Goal: Check status: Check status

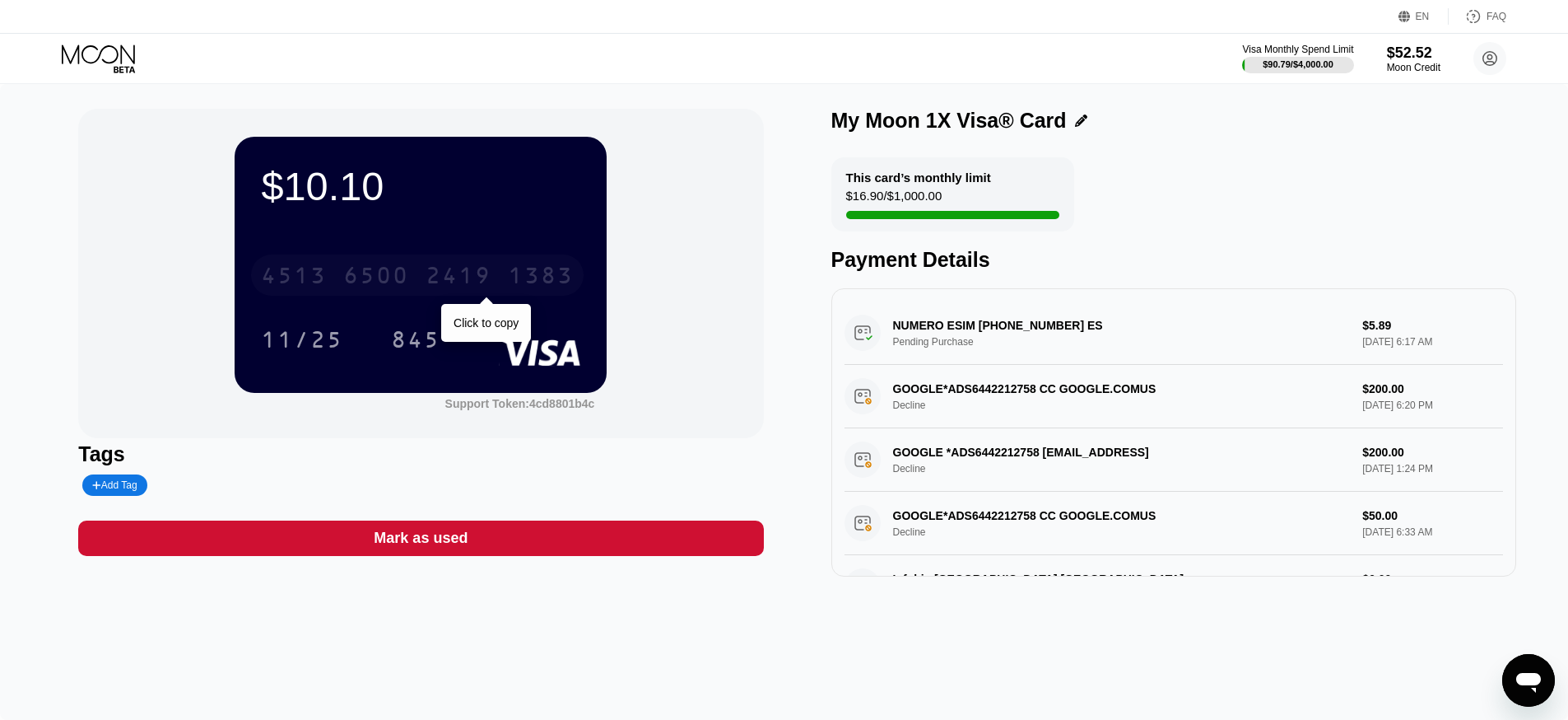
click at [392, 281] on div "6500" at bounding box center [376, 277] width 66 height 26
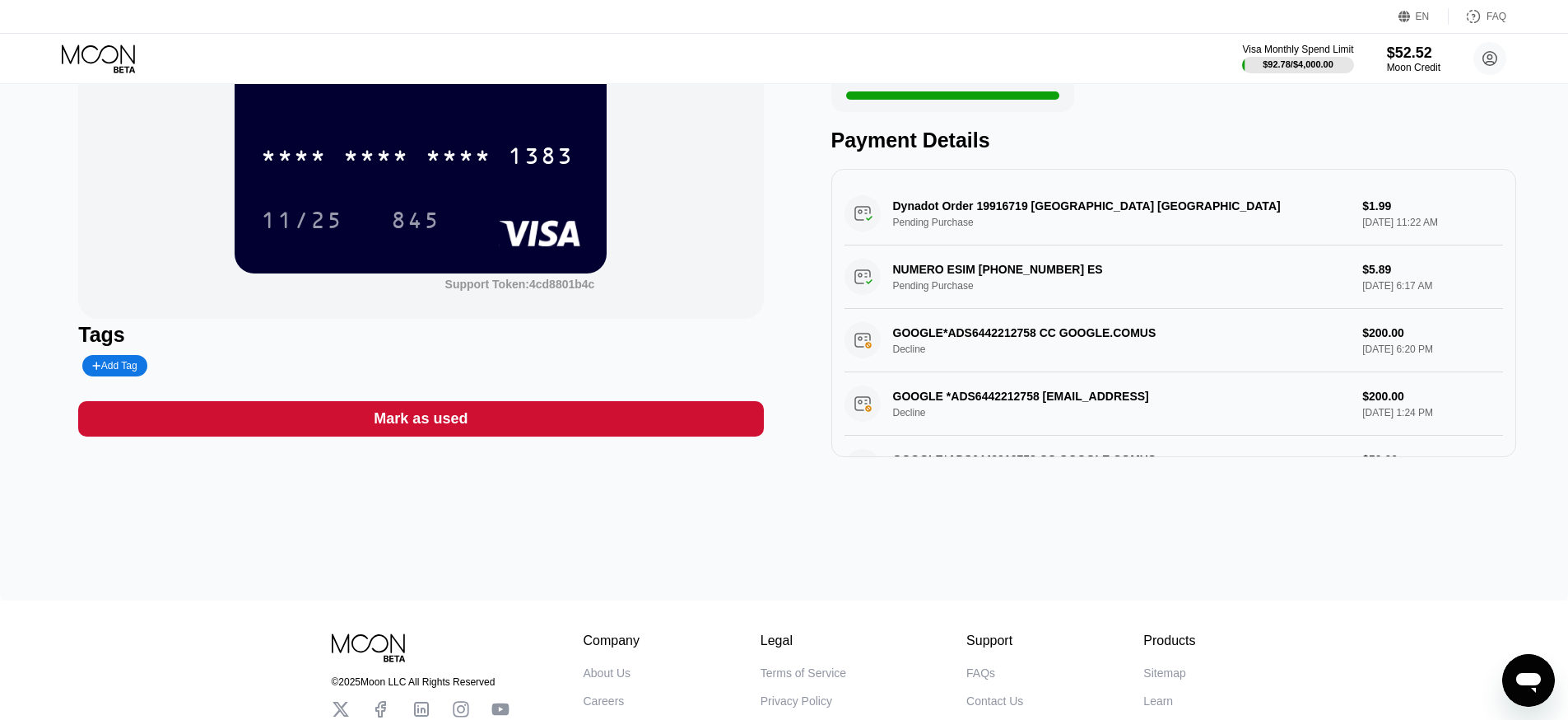
scroll to position [164, 0]
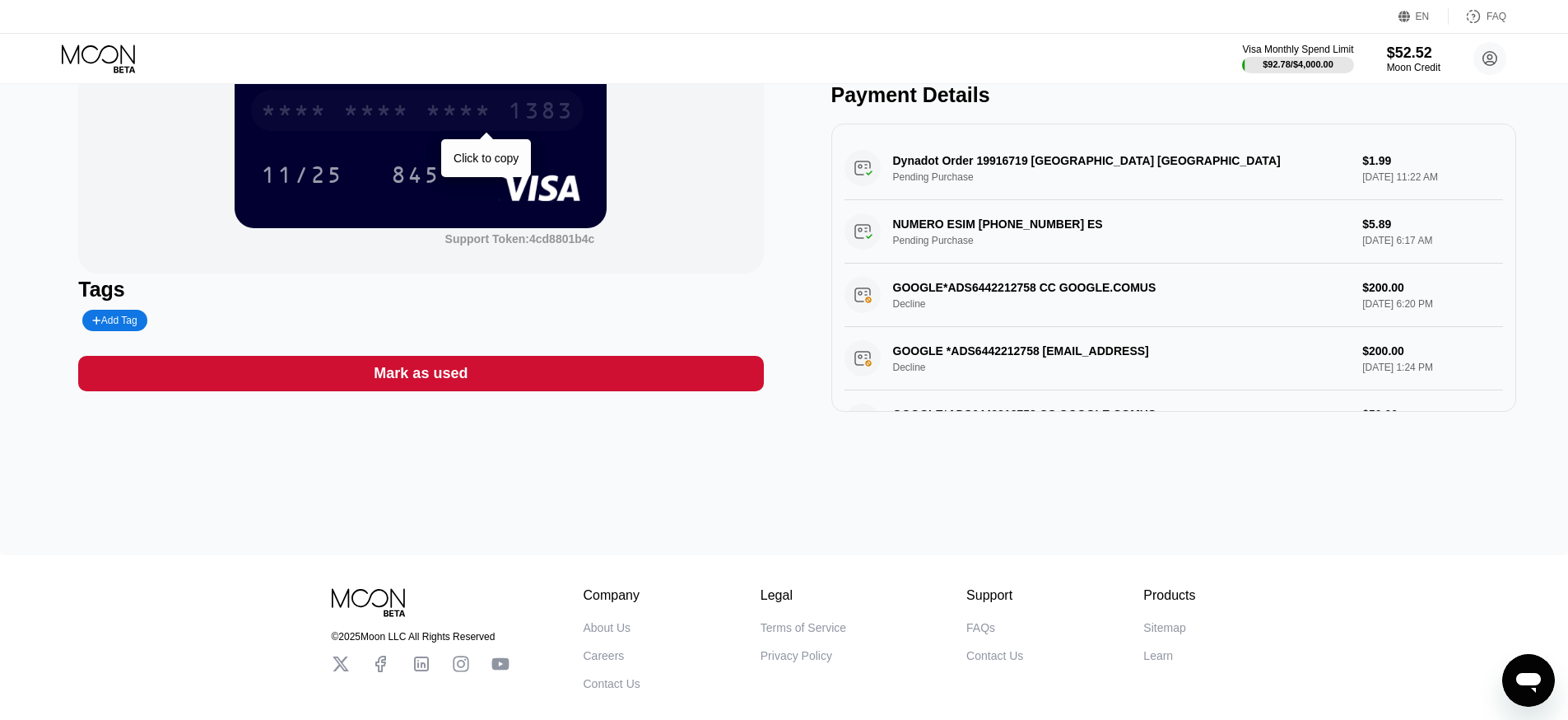
click at [359, 116] on div "* * * *" at bounding box center [376, 112] width 66 height 26
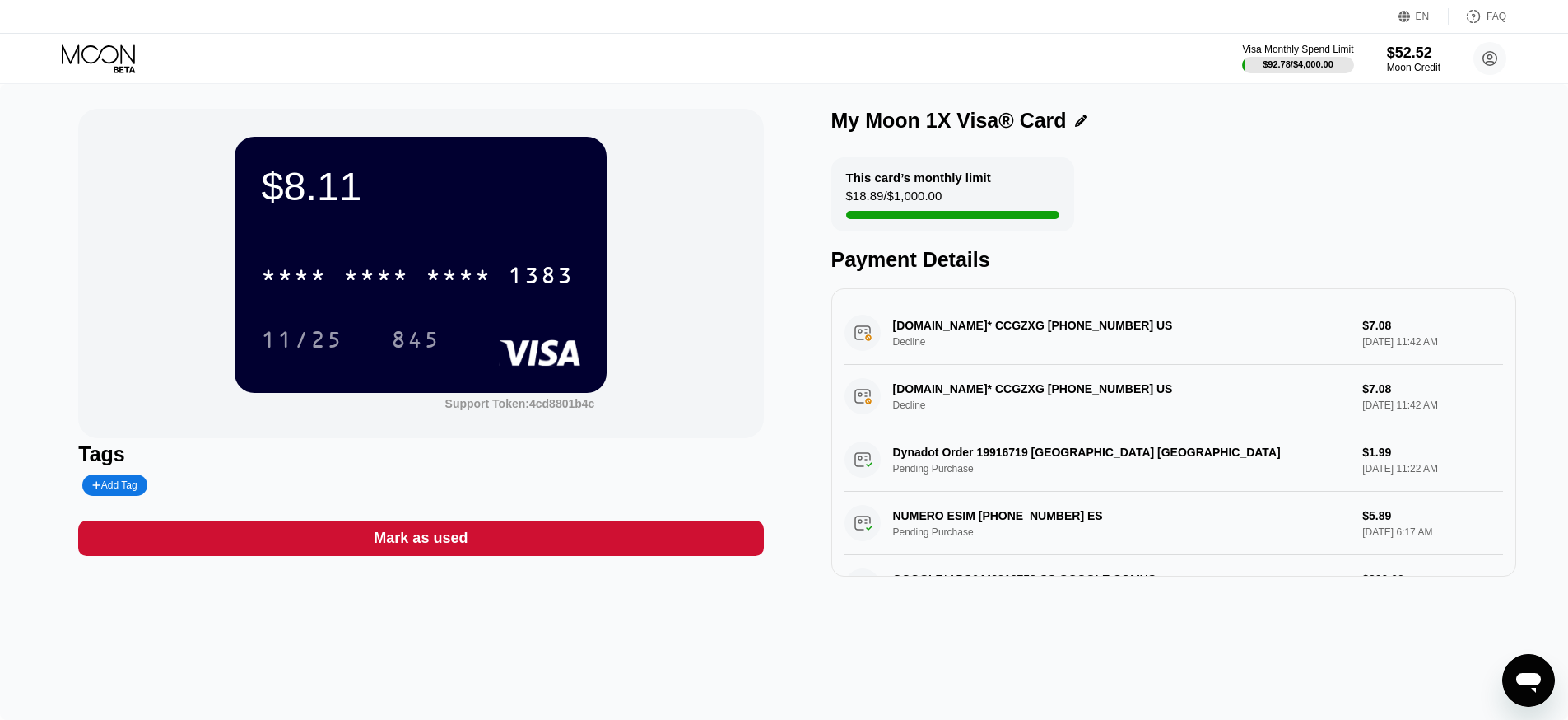
click at [1038, 336] on div "NAME-CHEAP.COM* CCGZXG +13233752822 US Decline $7.08 Sep 22, 2025 11:42 AM" at bounding box center [1173, 334] width 658 height 63
click at [85, 49] on icon at bounding box center [100, 59] width 77 height 29
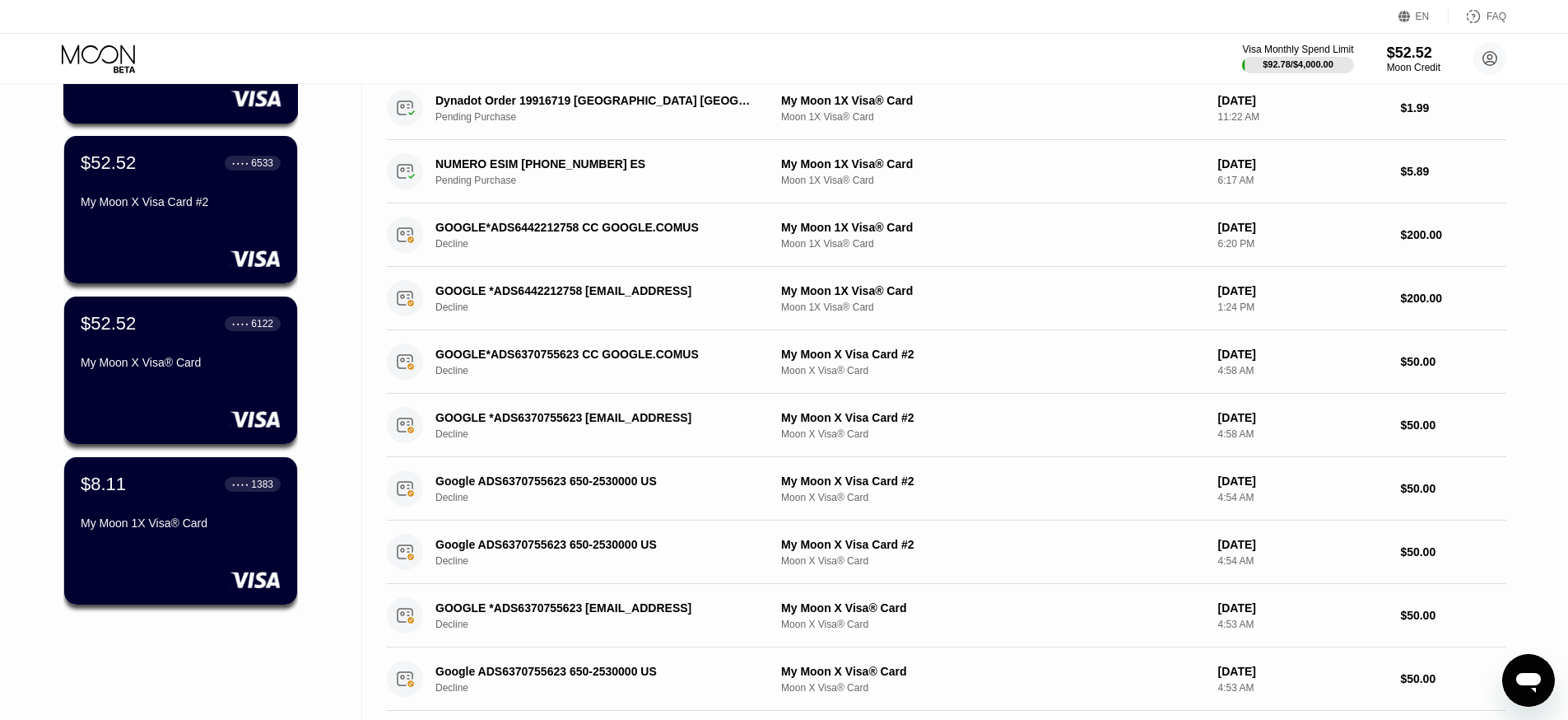
scroll to position [247, 0]
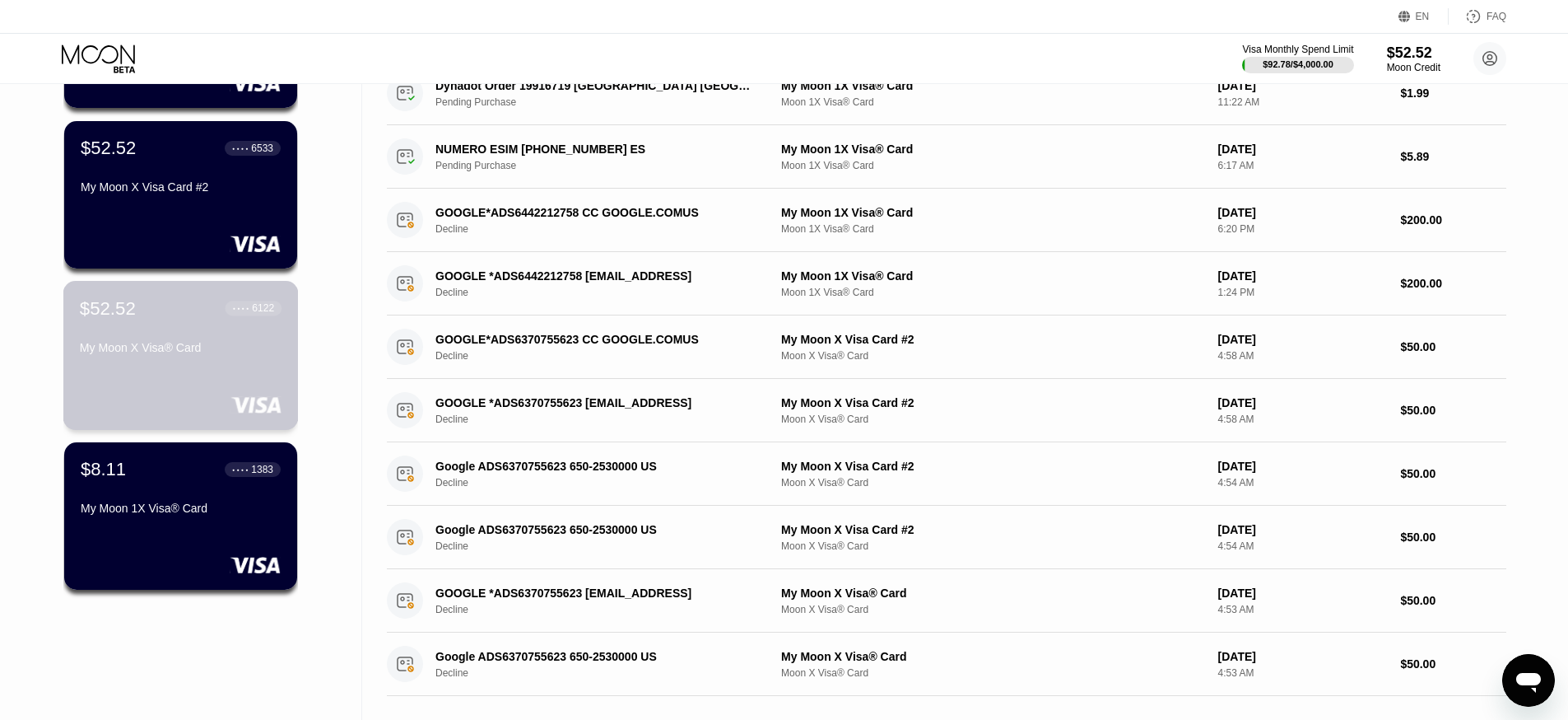
click at [179, 379] on div "$52.52 ● ● ● ● 6122 My Moon X Visa® Card" at bounding box center [181, 355] width 235 height 149
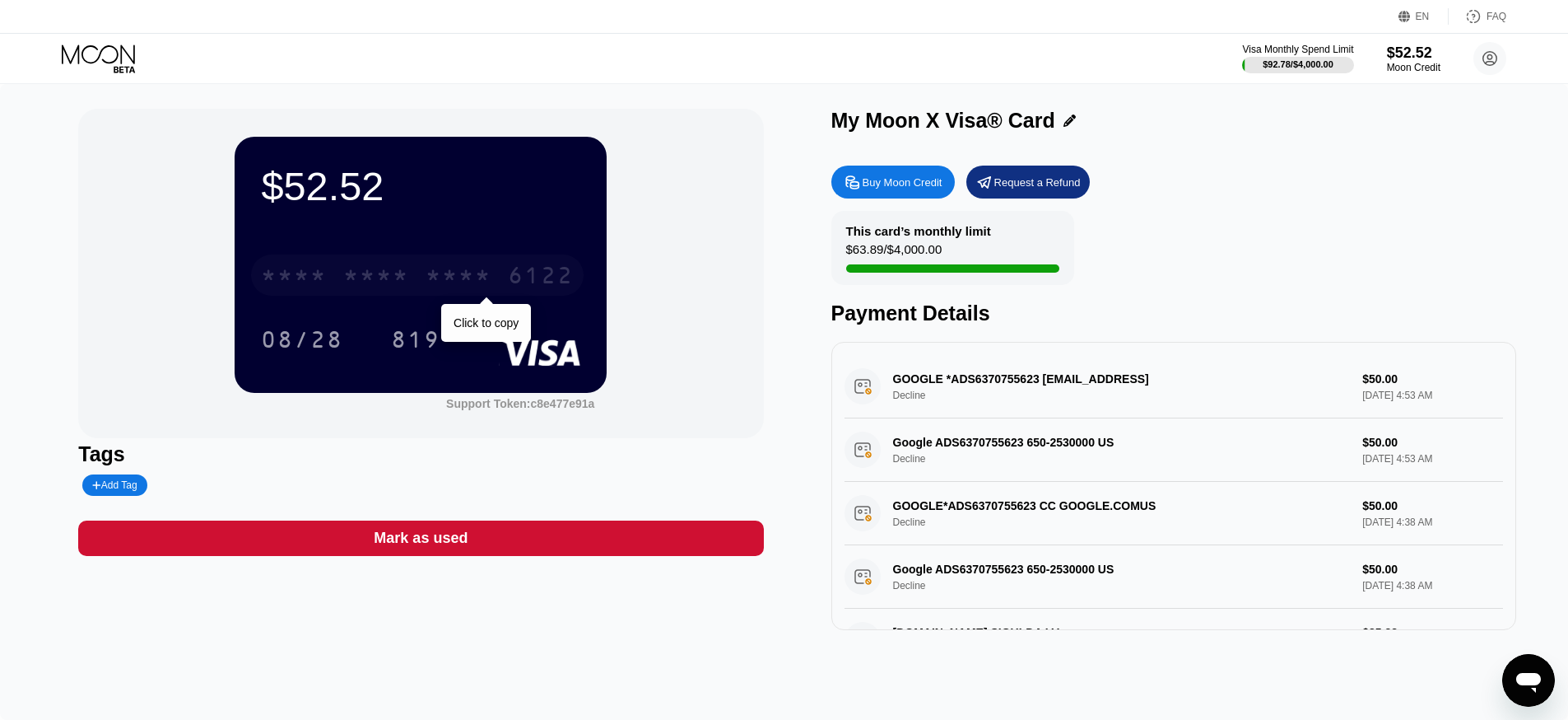
click at [395, 277] on div "* * * *" at bounding box center [376, 277] width 66 height 26
click at [88, 57] on icon at bounding box center [100, 59] width 77 height 29
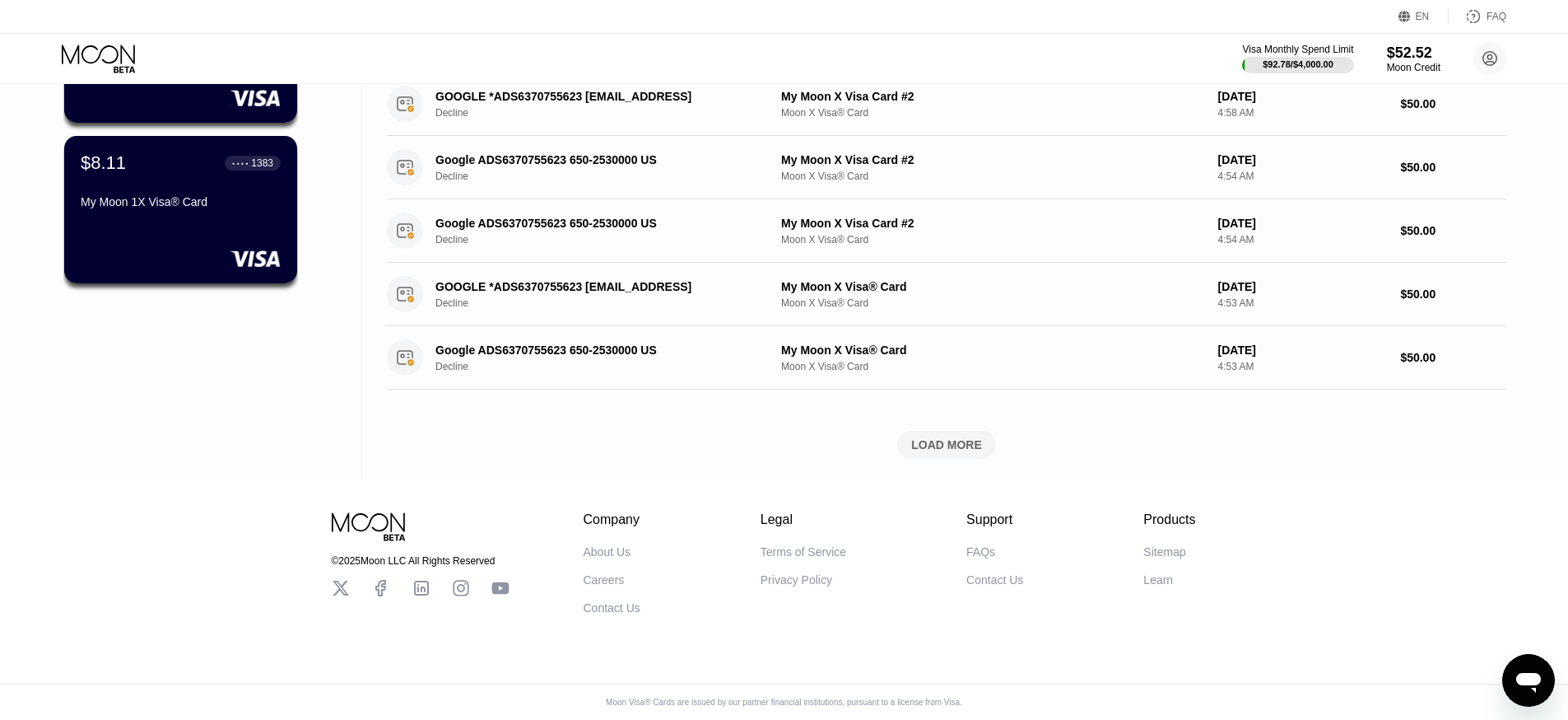
scroll to position [321, 0]
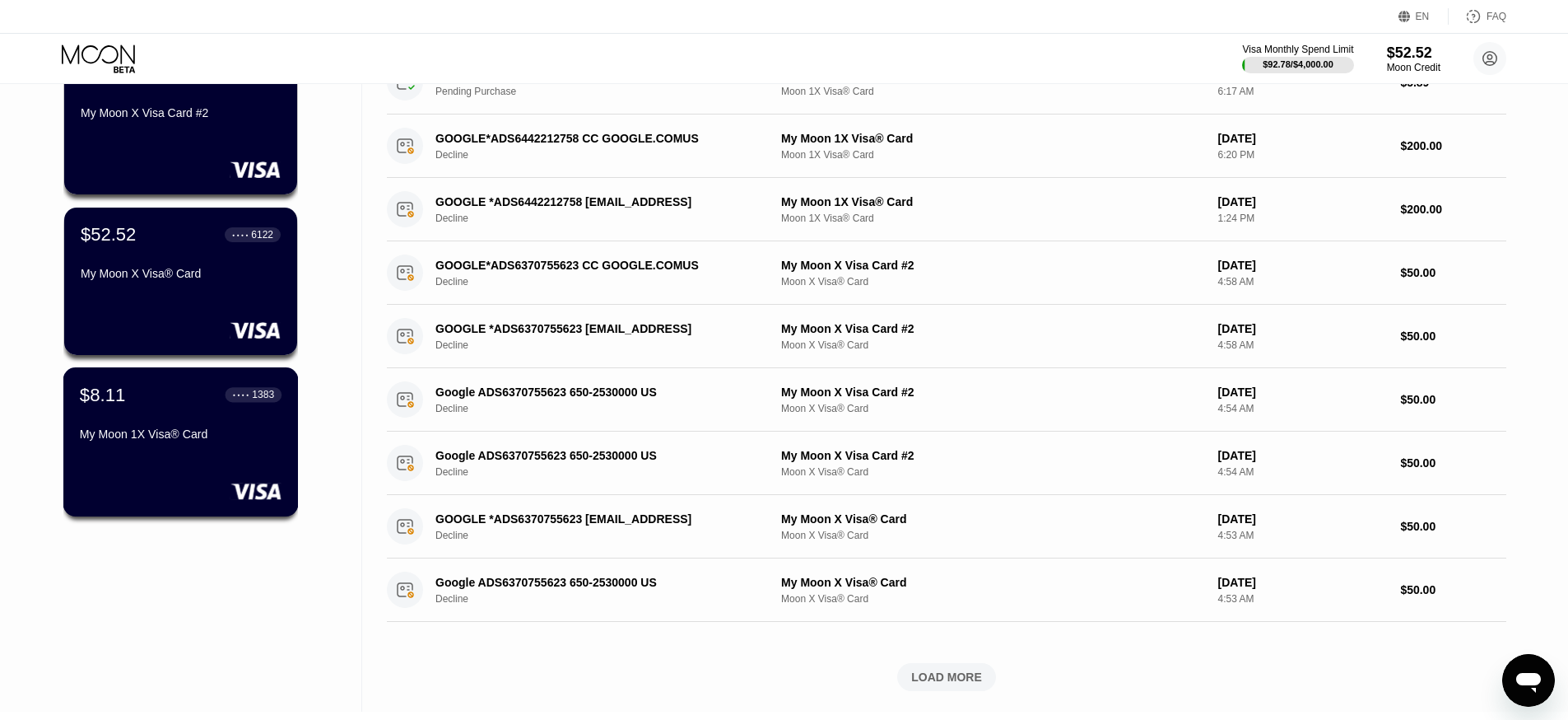
click at [141, 428] on div "$8.11 ● ● ● ● 1383 My Moon 1X Visa® Card" at bounding box center [181, 415] width 202 height 63
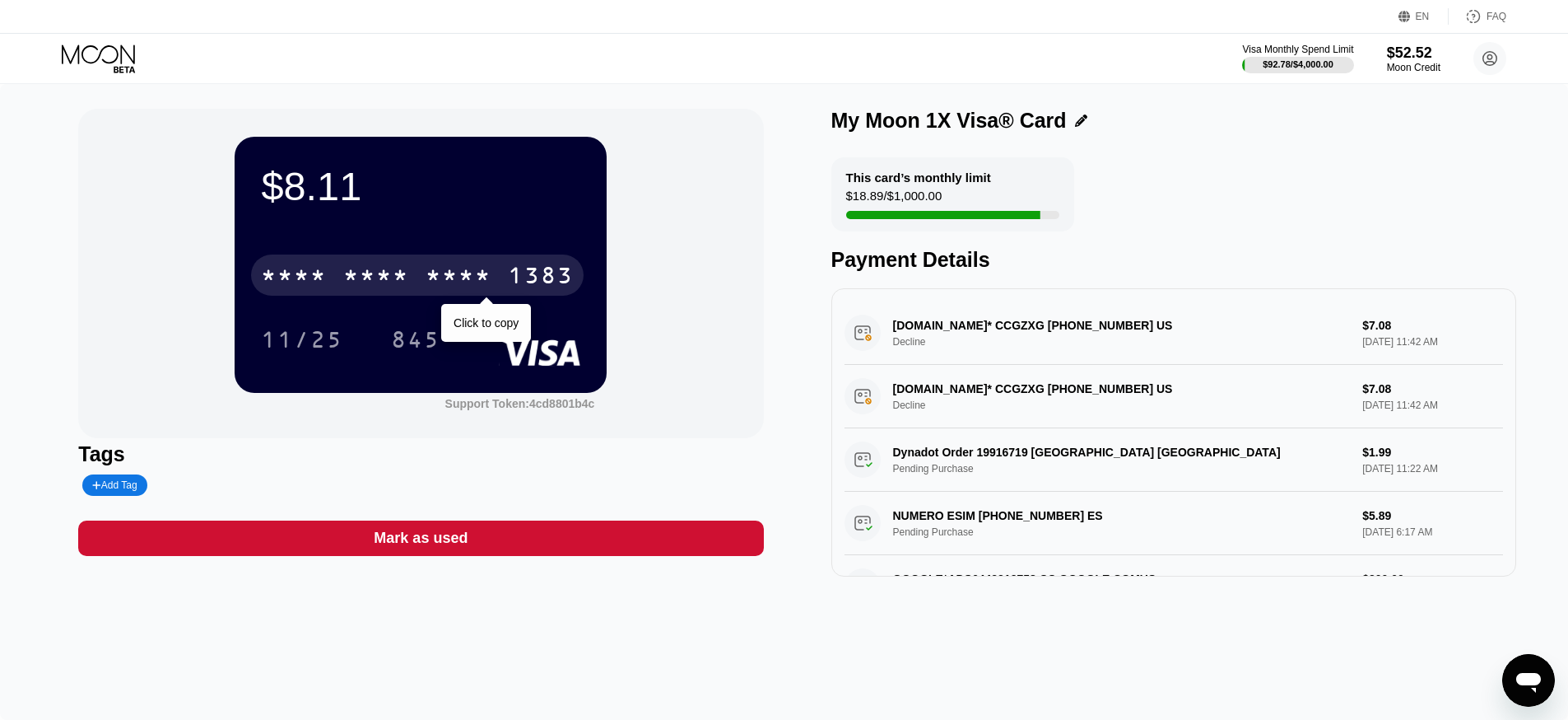
click at [324, 267] on div "* * * *" at bounding box center [294, 277] width 66 height 26
click at [324, 267] on div "4513" at bounding box center [294, 277] width 66 height 26
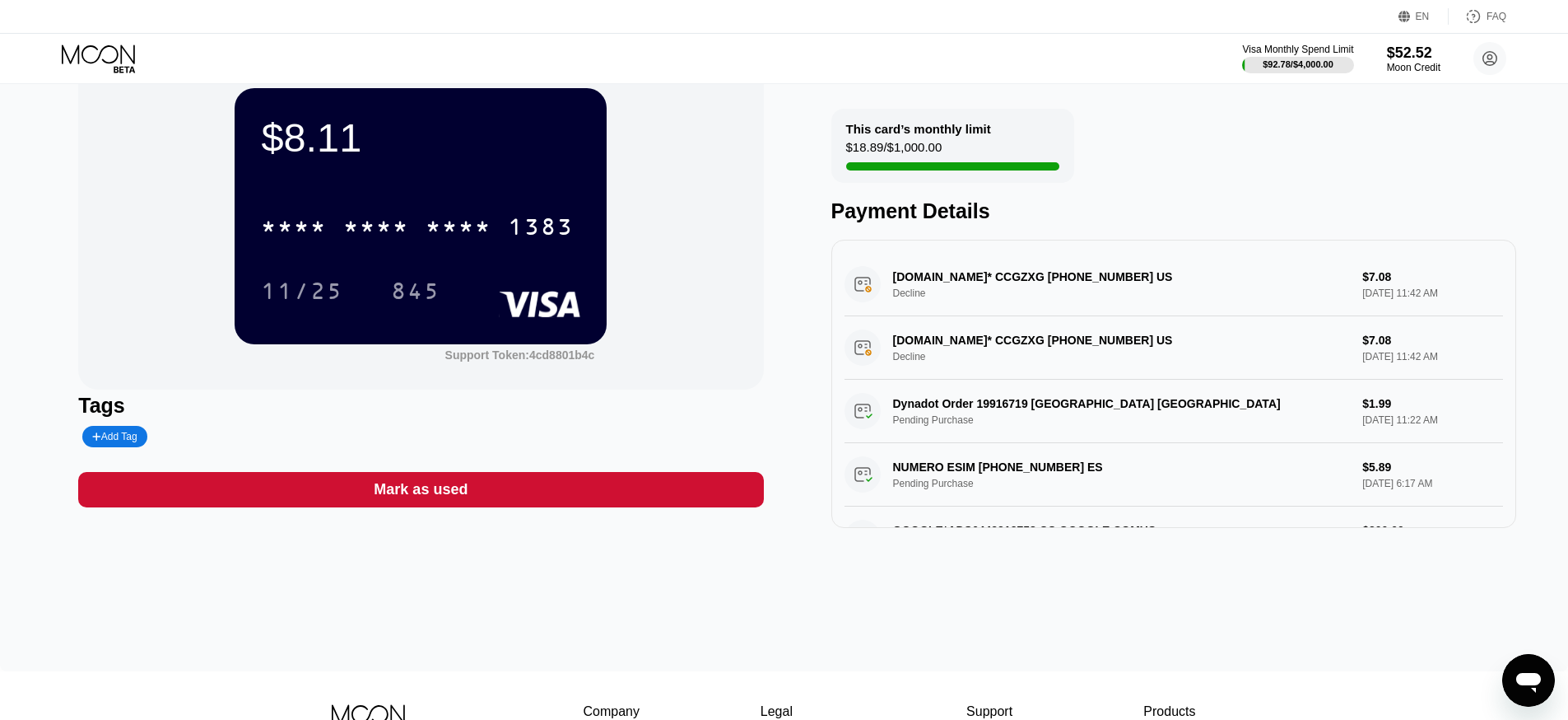
scroll to position [83, 0]
